Goal: Task Accomplishment & Management: Use online tool/utility

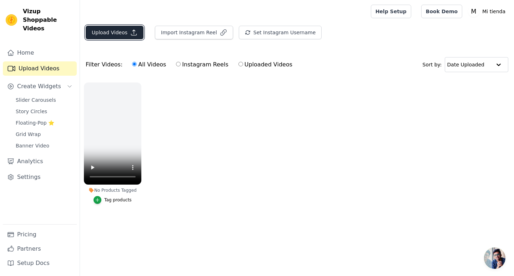
click at [106, 32] on button "Upload Videos" at bounding box center [115, 33] width 58 height 14
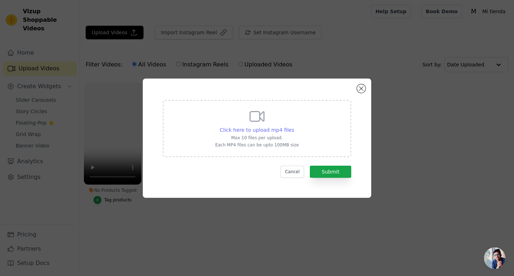
click at [269, 128] on span "Click here to upload mp4 files" at bounding box center [257, 130] width 75 height 6
click at [294, 126] on input "Click here to upload mp4 files Max 10 files per upload. Each MP4 files can be u…" at bounding box center [294, 126] width 0 height 0
type input "C:\fakepath\2025-09-03 15-32-17 (online-video-cutter.com).mp4"
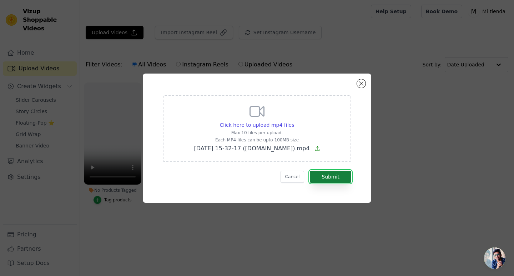
click at [343, 181] on button "Submit" at bounding box center [330, 177] width 41 height 12
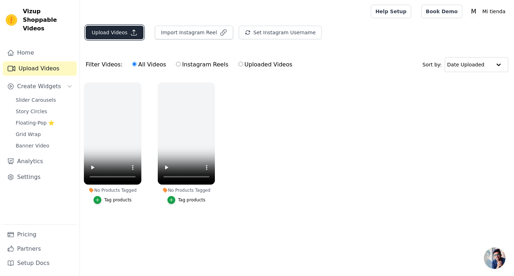
click at [130, 33] on icon "button" at bounding box center [133, 32] width 7 height 7
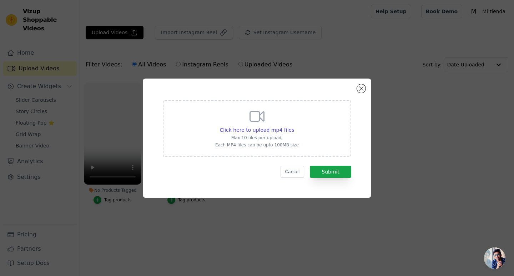
click at [264, 117] on icon at bounding box center [257, 116] width 14 height 10
click at [294, 126] on input "Click here to upload mp4 files Max 10 files per upload. Each MP4 files can be u…" at bounding box center [294, 126] width 0 height 0
type input "C:\fakepath\74887255-36e7-4f73-9451-6828f14787e3-hd.mp4"
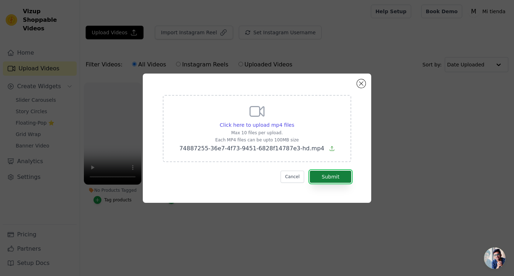
click at [344, 178] on button "Submit" at bounding box center [330, 177] width 41 height 12
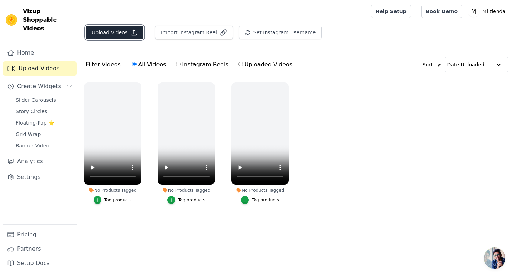
click at [122, 30] on button "Upload Videos" at bounding box center [115, 33] width 58 height 14
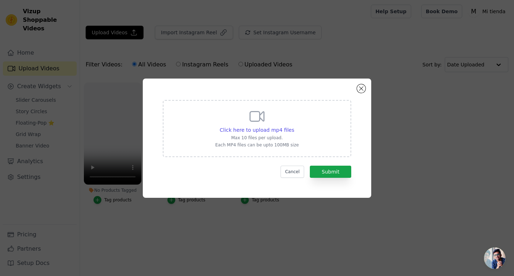
click at [250, 112] on icon at bounding box center [257, 116] width 14 height 10
click at [294, 126] on input "Click here to upload mp4 files Max 10 files per upload. Each MP4 files can be u…" at bounding box center [294, 126] width 0 height 0
type input "C:\fakepath\2025-09-03 16-14-02 (online-video-cutter.com).mp4"
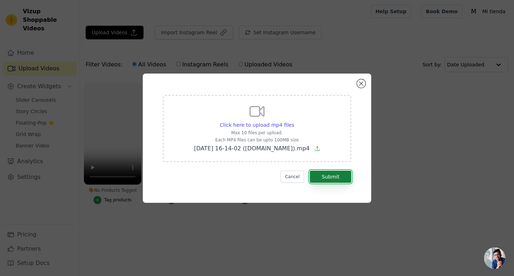
click at [343, 174] on button "Submit" at bounding box center [330, 177] width 41 height 12
